Goal: Transaction & Acquisition: Download file/media

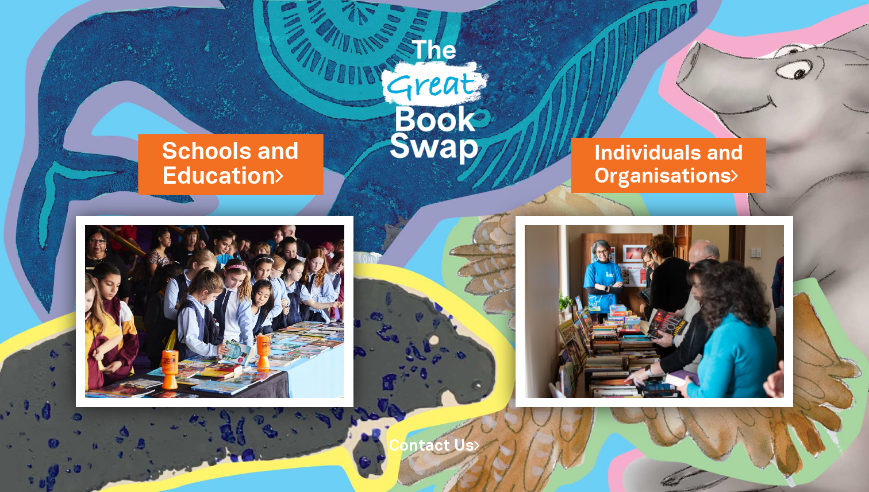
click at [236, 165] on link "Schools and Education" at bounding box center [230, 164] width 137 height 57
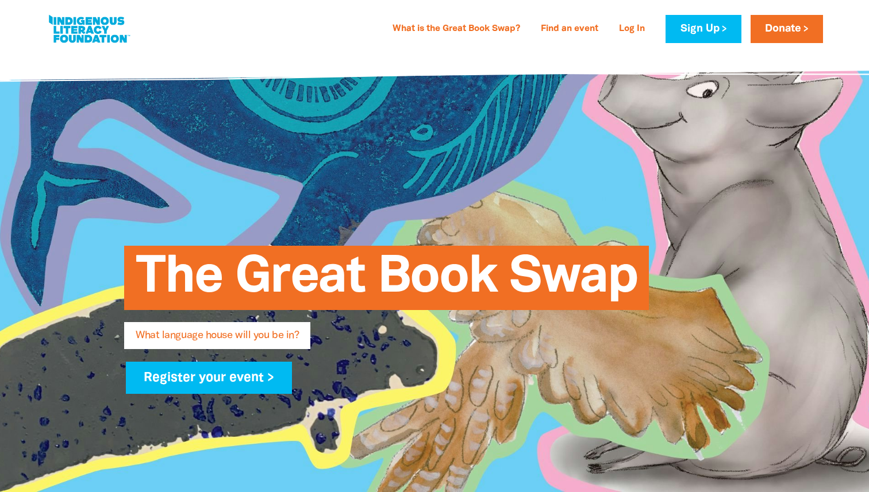
type input "Krysten"
type input "Pattison"
type input "krysten.pattison692@schools.sa.edu.au"
type input "Craigburn PS"
select select "primary-school"
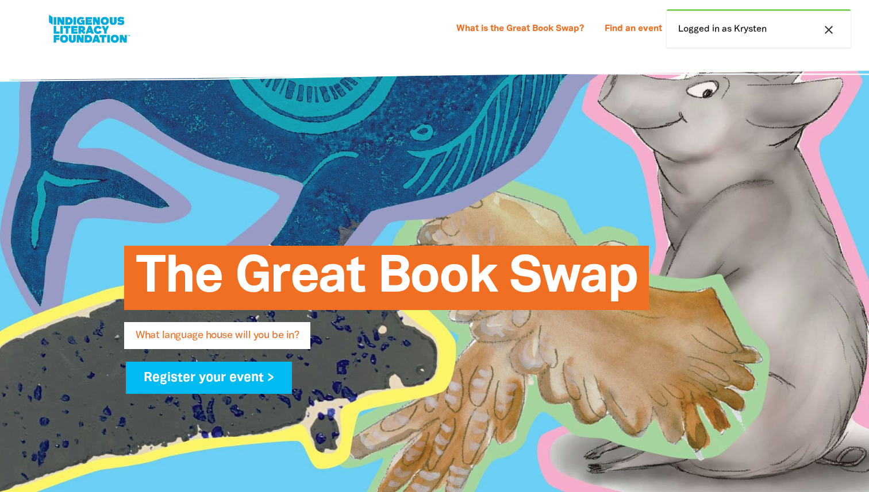
click at [619, 171] on div "The Great Book Swap What language house will you be in? Register your event >" at bounding box center [435, 314] width 690 height 525
click at [829, 32] on icon "close" at bounding box center [829, 30] width 14 height 14
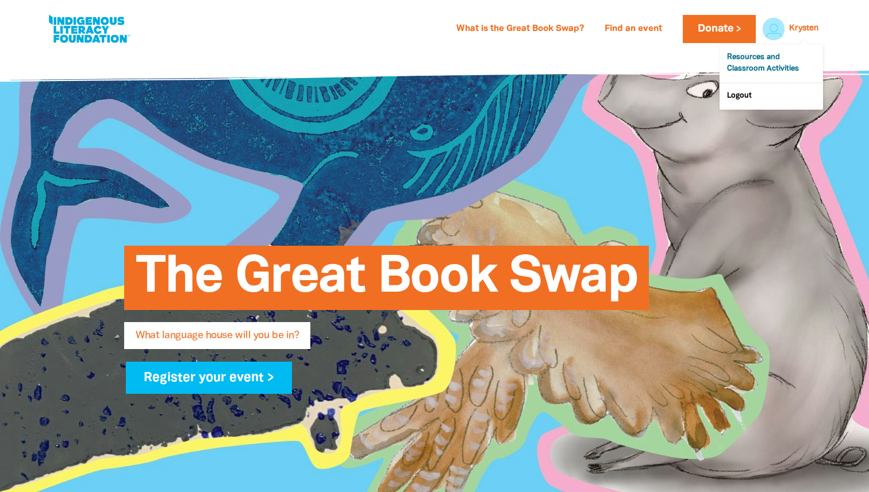
click at [758, 66] on link "Resources and Classroom Activities" at bounding box center [770, 64] width 103 height 38
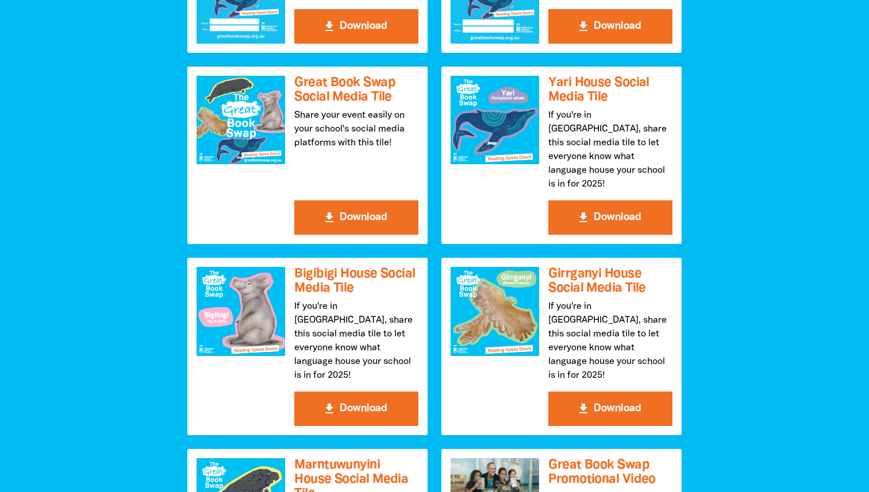
scroll to position [1373, 0]
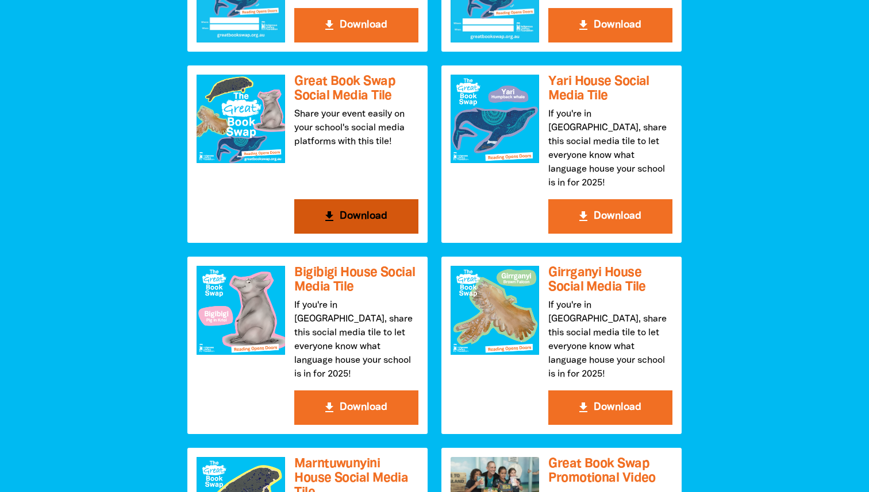
click at [382, 203] on button "get_app Download" at bounding box center [356, 216] width 124 height 34
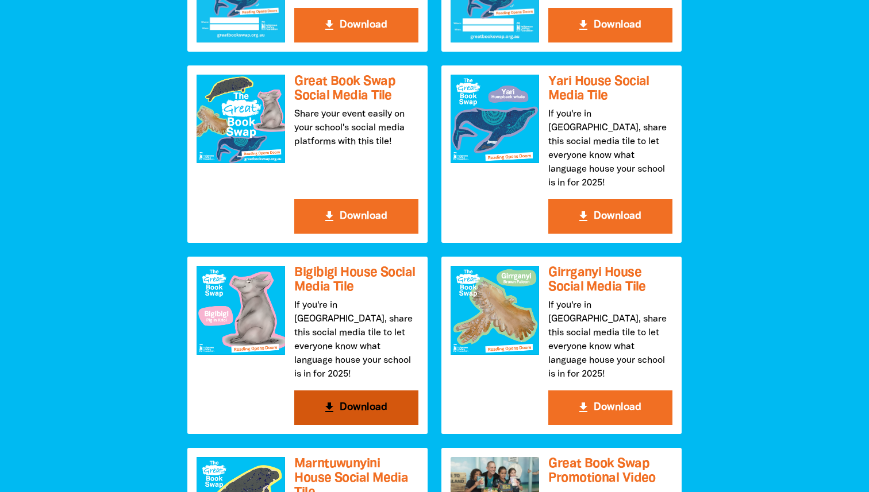
click at [323, 401] on icon "get_app" at bounding box center [329, 408] width 14 height 14
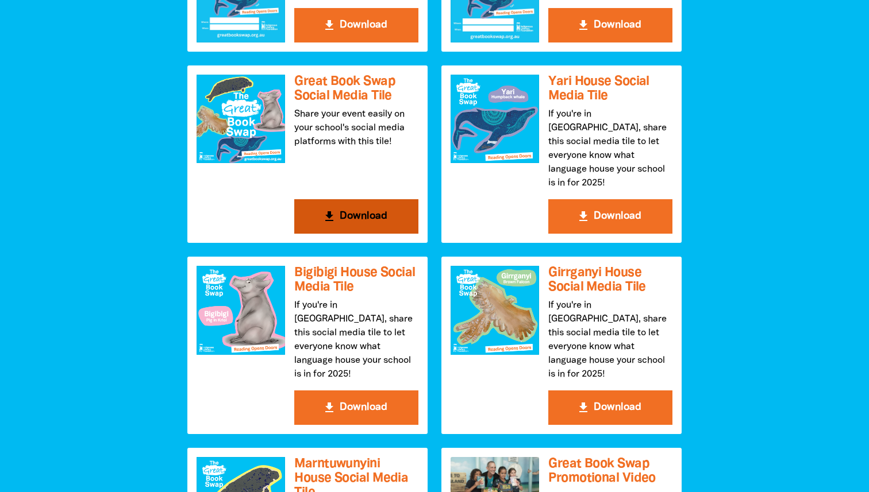
click at [352, 199] on button "get_app Download" at bounding box center [356, 216] width 124 height 34
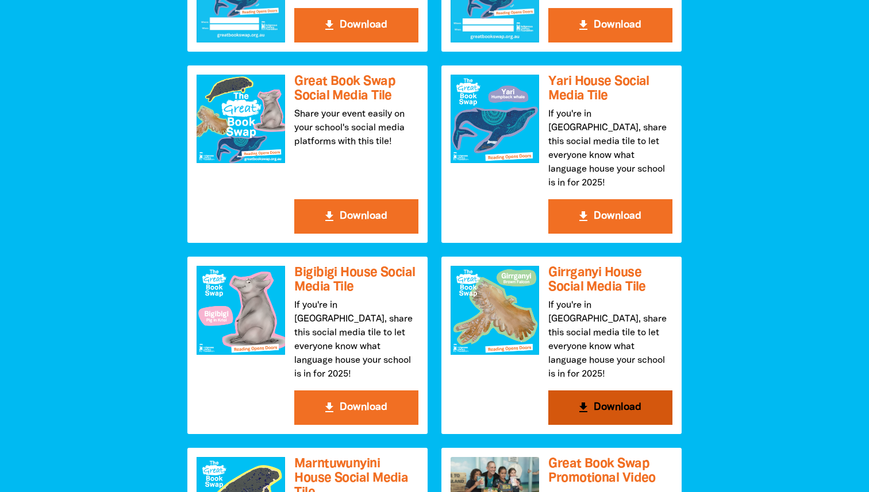
click at [590, 391] on button "get_app Download" at bounding box center [610, 408] width 124 height 34
